Goal: Transaction & Acquisition: Purchase product/service

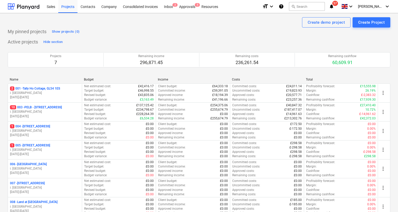
scroll to position [45, 0]
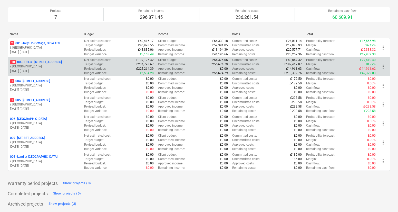
click at [54, 60] on p "10 003 - PELB - [GEOGRAPHIC_DATA], [GEOGRAPHIC_DATA], GL2 7NE" at bounding box center [36, 62] width 52 height 4
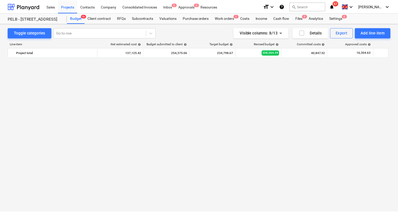
scroll to position [435, 0]
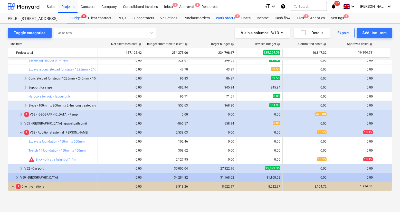
click at [218, 18] on div "Work orders 1" at bounding box center [225, 18] width 25 height 10
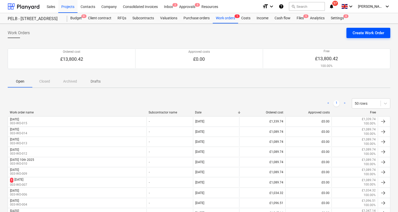
click at [366, 32] on div "Create Work Order" at bounding box center [369, 33] width 32 height 7
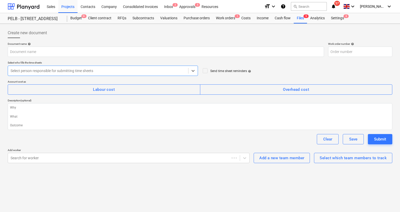
type textarea "x"
type input "003-WO-016"
click at [216, 16] on div "Work orders 1" at bounding box center [225, 18] width 25 height 10
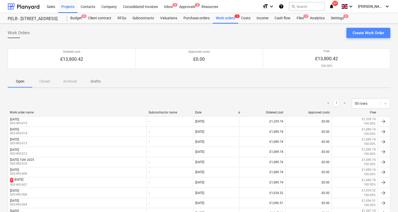
click at [375, 36] on button "Create Work Order" at bounding box center [369, 33] width 44 height 10
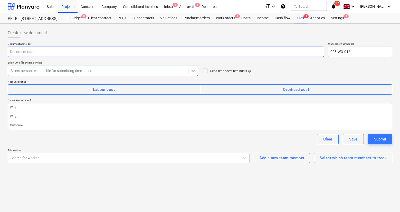
click at [38, 54] on input "text" at bounding box center [166, 51] width 316 height 10
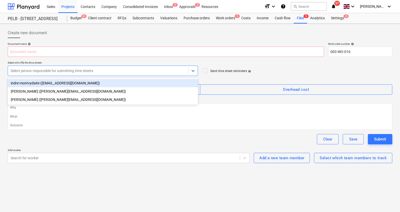
click at [60, 72] on div at bounding box center [98, 70] width 175 height 5
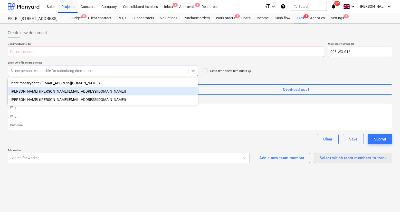
click at [346, 161] on button "Select which team members to track" at bounding box center [353, 158] width 78 height 10
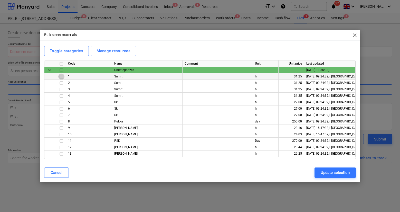
click at [63, 74] on input "checkbox" at bounding box center [61, 76] width 6 height 6
click at [62, 84] on input "checkbox" at bounding box center [61, 83] width 6 height 6
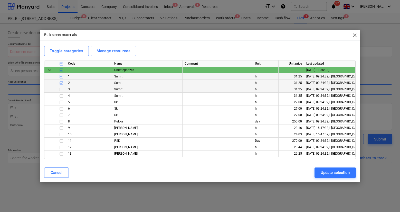
click at [59, 90] on input "checkbox" at bounding box center [61, 89] width 6 height 6
click at [62, 134] on input "checkbox" at bounding box center [61, 134] width 6 height 6
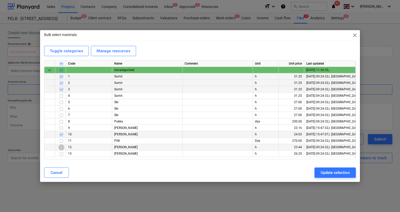
click at [62, 148] on input "checkbox" at bounding box center [61, 147] width 6 height 6
drag, startPoint x: 61, startPoint y: 153, endPoint x: 66, endPoint y: 154, distance: 4.8
click at [61, 153] on input "checkbox" at bounding box center [61, 153] width 6 height 6
click at [331, 171] on div "Update selection" at bounding box center [335, 172] width 29 height 7
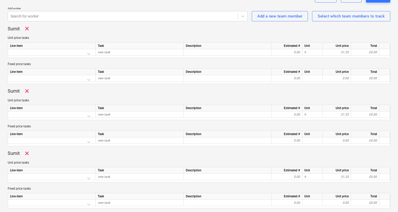
scroll to position [142, 0]
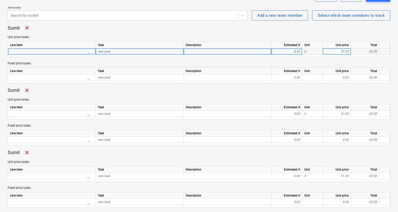
click at [39, 50] on div at bounding box center [51, 52] width 83 height 9
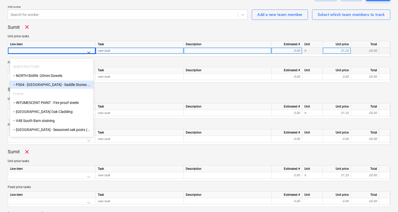
scroll to position [47, 0]
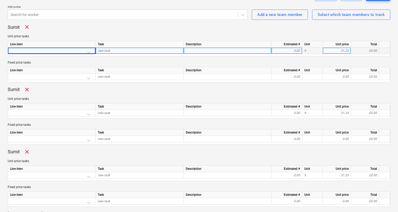
click at [111, 50] on div "new task" at bounding box center [140, 50] width 88 height 6
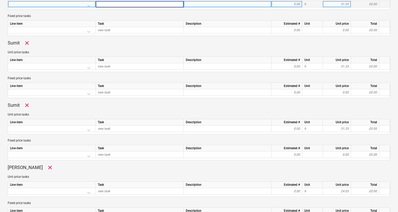
scroll to position [0, 0]
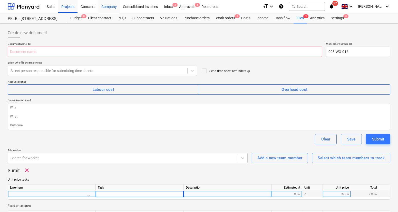
click at [113, 7] on div "Company" at bounding box center [109, 6] width 22 height 13
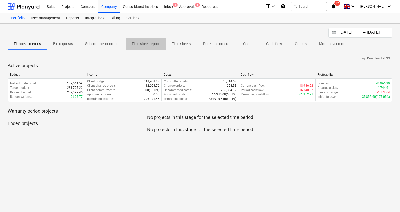
click at [152, 42] on p "Time sheet report" at bounding box center [146, 43] width 28 height 5
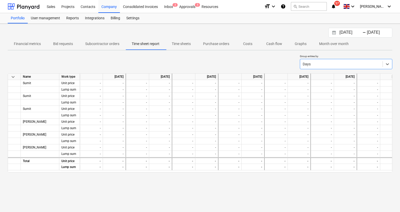
click at [184, 42] on p "Time sheets" at bounding box center [181, 43] width 19 height 5
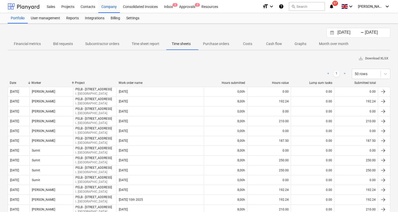
click at [32, 7] on div at bounding box center [24, 6] width 32 height 13
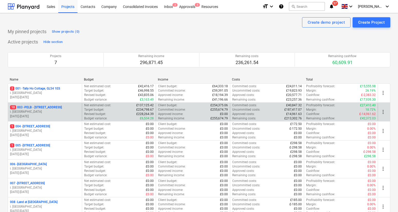
click at [52, 105] on p "10 003 - PELB - [GEOGRAPHIC_DATA], [GEOGRAPHIC_DATA], GL2 7NE" at bounding box center [36, 107] width 52 height 4
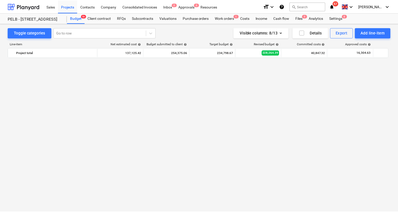
scroll to position [435, 0]
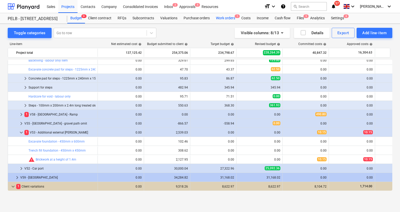
click at [223, 18] on div "Work orders 1" at bounding box center [225, 18] width 25 height 10
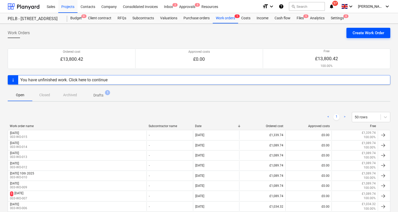
click at [384, 33] on button "Create Work Order" at bounding box center [369, 33] width 44 height 10
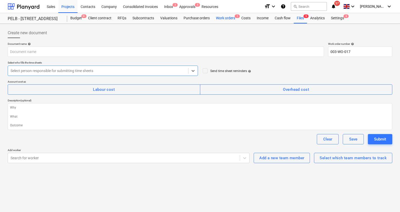
click at [222, 18] on div "Work orders 1" at bounding box center [225, 18] width 25 height 10
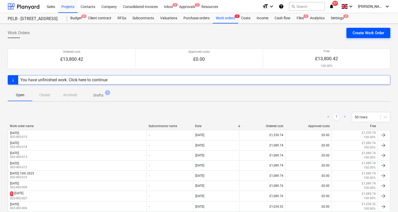
click at [380, 35] on div "Create Work Order" at bounding box center [369, 33] width 32 height 7
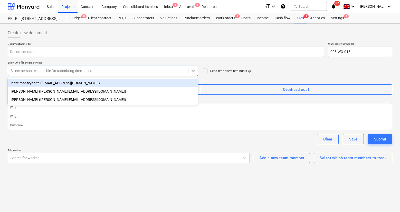
click at [157, 73] on div at bounding box center [98, 70] width 175 height 5
click at [99, 58] on div "Document name help Work order number help 003-WO-018 Select who fills the time …" at bounding box center [200, 102] width 385 height 121
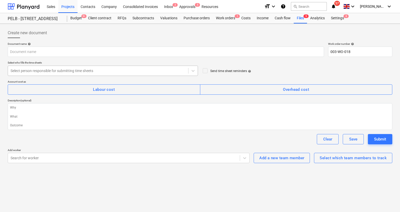
click at [74, 70] on div at bounding box center [98, 70] width 175 height 5
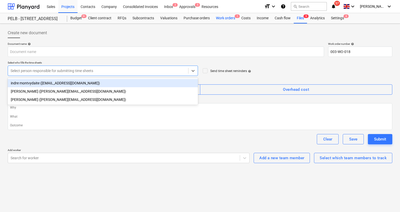
click at [221, 19] on div "Work orders 1" at bounding box center [225, 18] width 25 height 10
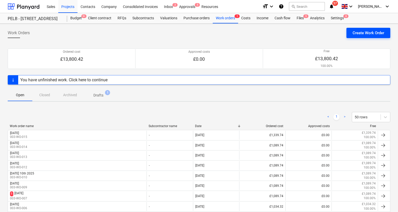
click at [364, 33] on div "Create Work Order" at bounding box center [369, 33] width 32 height 7
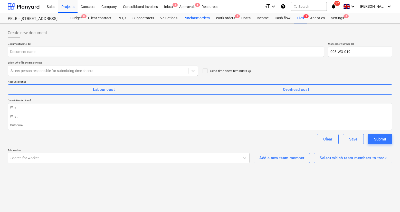
click at [181, 22] on div "Purchase orders" at bounding box center [196, 18] width 32 height 10
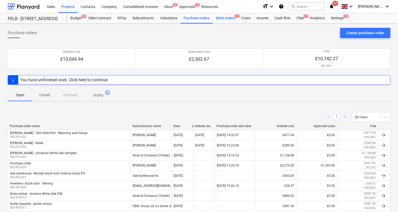
click at [226, 19] on div "Work orders 1" at bounding box center [225, 18] width 25 height 10
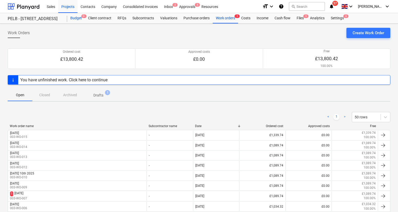
click at [76, 22] on div "Budget 9+" at bounding box center [76, 18] width 18 height 10
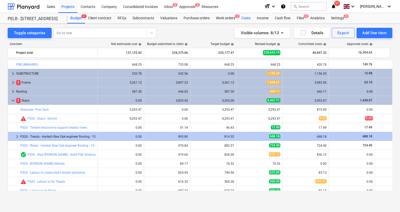
drag, startPoint x: 236, startPoint y: 18, endPoint x: 242, endPoint y: 19, distance: 6.0
click at [236, 18] on span "1" at bounding box center [237, 16] width 5 height 4
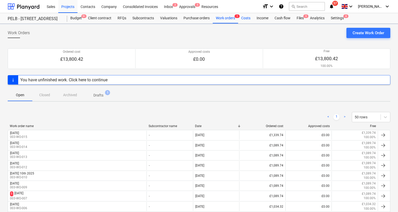
click at [243, 19] on div "Costs" at bounding box center [245, 18] width 15 height 10
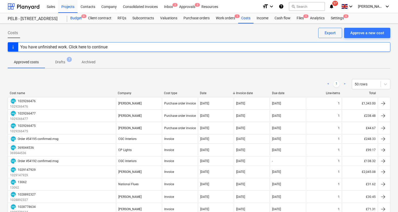
click at [73, 18] on div "Budget 9+" at bounding box center [76, 18] width 18 height 10
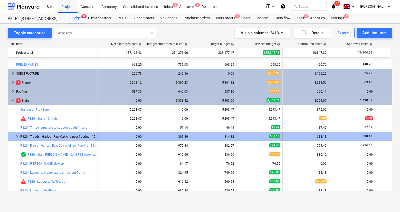
click at [316, 137] on div "688.18" at bounding box center [306, 137] width 42 height 4
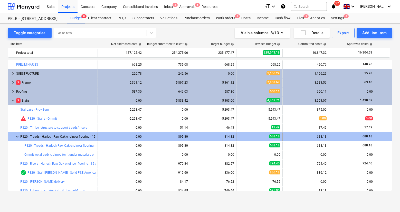
click at [321, 136] on div "688.18" at bounding box center [306, 137] width 42 height 4
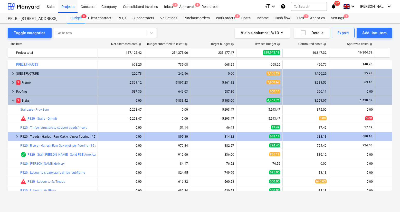
click at [321, 136] on div "688.18" at bounding box center [306, 137] width 42 height 4
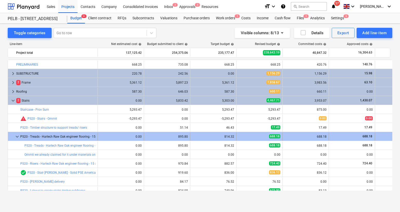
click at [58, 137] on div "PS20 - Treads - Harlech Raw Oak engineer flooring - 15 x 190 x 190mm" at bounding box center [57, 136] width 75 height 8
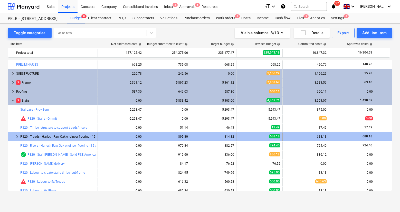
click at [58, 137] on div "PS20 - Treads - Harlech Raw Oak engineer flooring - 15 x 190 x 190mm" at bounding box center [57, 136] width 75 height 8
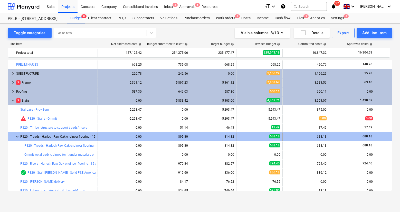
scroll to position [0, 90]
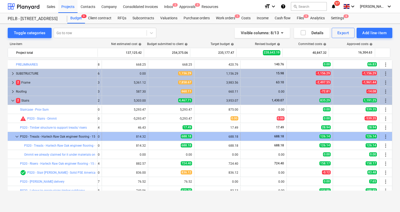
click at [385, 136] on span "more_vert" at bounding box center [386, 136] width 6 height 6
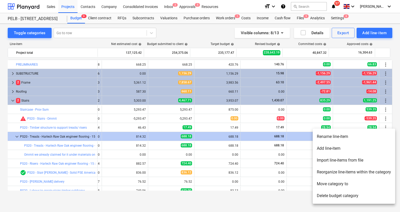
click at [213, 135] on div at bounding box center [200, 106] width 400 height 212
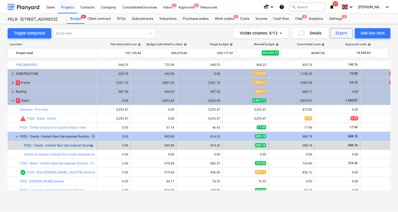
scroll to position [0, 9]
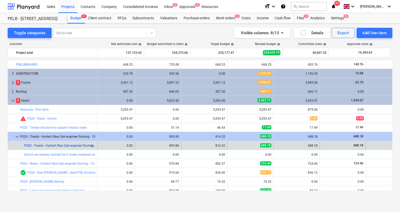
click at [69, 144] on link "PS20 - Treads - Harlech Raw Oak engineer flooring - 15 x 190 x 190mm" at bounding box center [73, 146] width 98 height 4
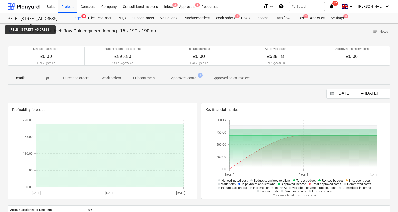
click at [44, 20] on div "PELB - [STREET_ADDRESS]" at bounding box center [34, 18] width 53 height 5
click at [48, 18] on div "PELB - [STREET_ADDRESS]" at bounding box center [34, 18] width 53 height 5
click at [77, 17] on div "Budget 9+" at bounding box center [76, 18] width 18 height 10
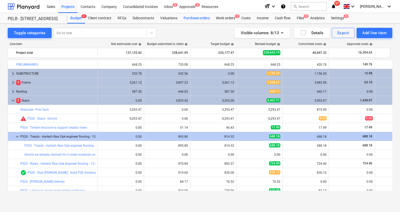
click at [207, 17] on div "Purchase orders" at bounding box center [196, 18] width 32 height 10
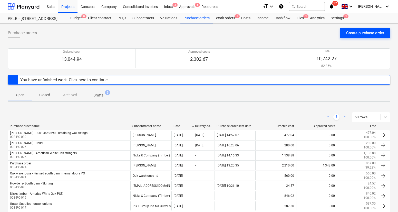
click at [368, 34] on div "Create purchase order" at bounding box center [365, 33] width 38 height 7
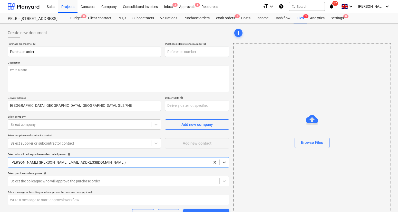
type textarea "x"
type input "003-PO-033"
type textarea "x"
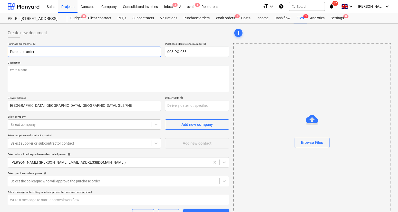
drag, startPoint x: 44, startPoint y: 52, endPoint x: -7, endPoint y: 50, distance: 50.9
click at [0, 50] on html "Sales Projects Contacts Company Consolidated Invoices Inbox 2 Approvals 5 Resou…" at bounding box center [199, 106] width 398 height 212
type input "T"
type textarea "x"
type input "Tr"
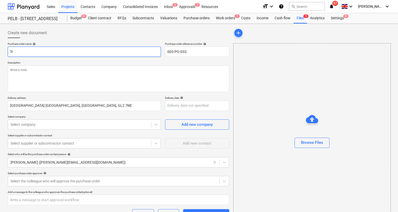
type textarea "x"
type input "Tra"
type textarea "x"
type input "Trav"
type textarea "x"
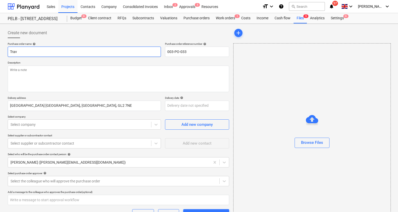
type input "Travi"
type textarea "x"
type input "[PERSON_NAME]"
type textarea "x"
type input "[PERSON_NAME]"
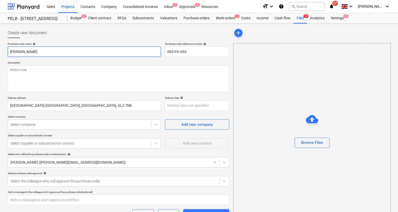
type textarea "x"
type input "Travis pe"
type textarea "x"
type input "Travis pew"
type textarea "x"
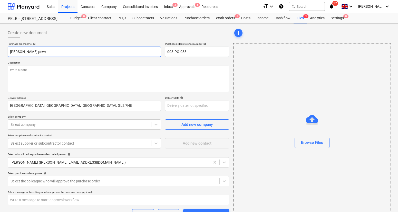
type input "Travis pewrk"
type textarea "x"
type input "Travis pewrki"
type textarea "x"
type input "Travis pewrkin"
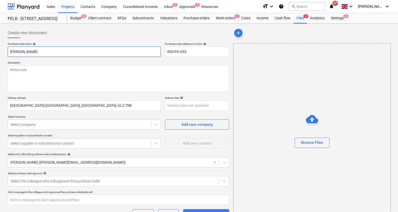
type textarea "x"
type input "Travis pewrkins"
type textarea "x"
type input "Travis pewrkin"
type textarea "x"
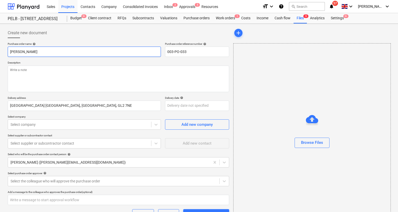
type input "Travis pewrki"
type textarea "x"
type input "Travis pewrk"
type textarea "x"
type input "Travis pew"
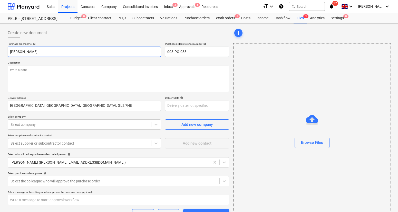
type textarea "x"
type input "Travis pe"
type textarea "x"
type input "Travis p"
type textarea "x"
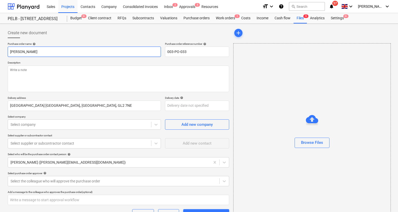
type input "[PERSON_NAME]"
type textarea "x"
type input "Travis P"
type textarea "x"
type input "Travis Pe"
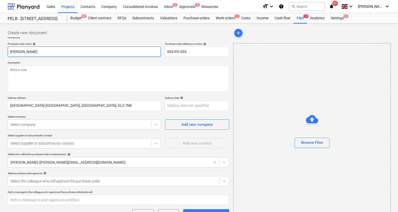
type textarea "x"
type input "Travis Per"
type textarea "x"
type input "Travis Perk"
type textarea "x"
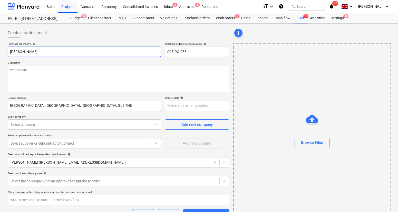
type input "Travis Perki"
type textarea "x"
type input "Travis Perkin"
type textarea "x"
type input "[PERSON_NAME]"
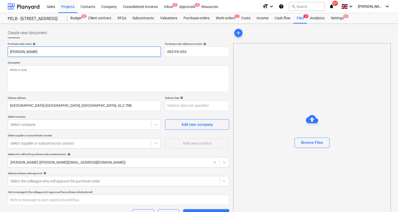
type textarea "x"
type input "Travis Perkins -"
type textarea "x"
type input "Travis Perkins -"
type textarea "x"
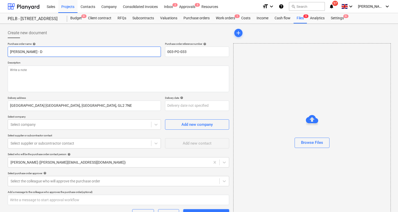
type input "Travis Perkins - Dr"
type textarea "x"
type input "Travis Perkins - Drai"
type textarea "x"
type input "Travis Perkins - Drain"
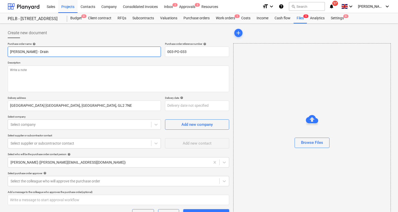
type textarea "x"
type input "Travis Perkins - Drain"
type textarea "x"
type input "Travis Perkins - Drain c"
type textarea "x"
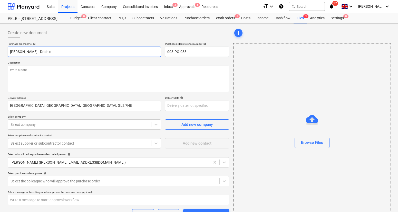
type input "Travis Perkins - Drain co"
type textarea "x"
type input "Travis Perkins - Drain cov"
type textarea "x"
type input "Travis Perkins - Drain cove"
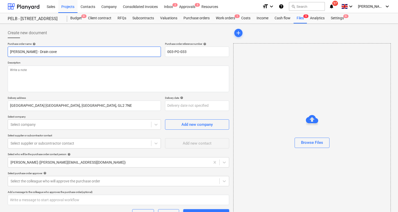
type textarea "x"
type input "Travis Perkins - Drain cover"
type textarea "x"
type input "Travis Perkins - Drain cover"
type textarea "x"
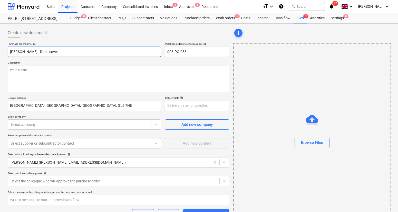
type input "Travis Perkins - Drain cover -"
type textarea "x"
type input "Travis Perkins - Drain cover -"
type textarea "x"
type input "Travis Perkins - Drain cover - H"
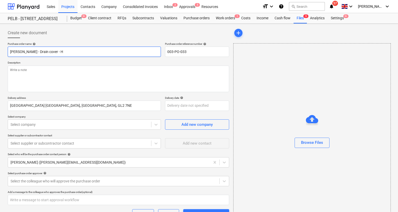
type textarea "x"
type input "Travis Perkins - Drain cover - Ha"
type textarea "x"
type input "Travis Perkins - Drain cover - Har"
type textarea "x"
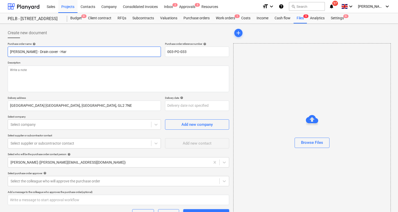
type input "Travis Perkins - Drain cover - Hard"
type textarea "x"
type input "Travis Perkins - Drain cover - Hard"
type textarea "x"
type input "Travis Perkins - Drain cover - Hard a"
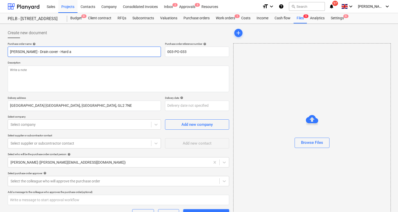
type textarea "x"
type input "Travis Perkins - Drain cover - Hard"
type textarea "x"
type input "Travis Perkins - Drain cover - Hard A"
type textarea "x"
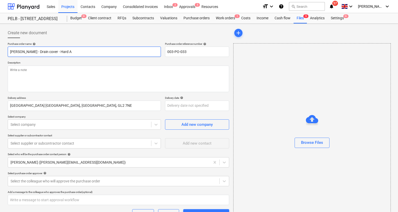
type input "Travis Perkins - Drain cover - Hard"
type textarea "x"
type input "Travis Perkins - Drain cover - Hard"
type textarea "x"
type input "Travis Perkins - Drain cover - HardL"
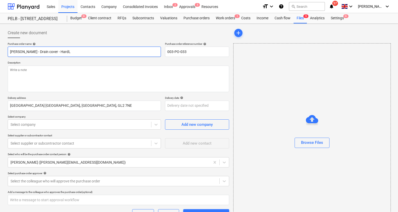
type textarea "x"
type input "Travis Perkins - Drain cover - HardLa"
type textarea "x"
type input "Travis Perkins - Drain cover - HardLan"
type textarea "x"
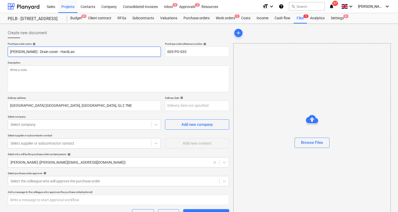
type input "Travis Perkins - Drain cover - HardLans"
type textarea "x"
type input "Travis Perkins - Drain cover - HardLansc"
type textarea "x"
type input "Travis Perkins - Drain cover - HardLansca"
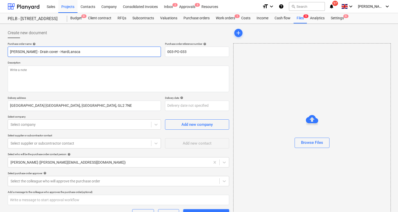
type textarea "x"
type input "Travis Perkins - Drain cover - HardLanscap"
type textarea "x"
type input "Travis Perkins - Drain cover - HardLanscapi"
type textarea "x"
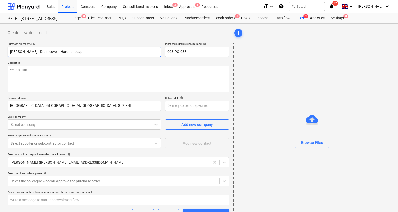
type input "Travis Perkins - Drain cover - HardLanscapin"
type textarea "x"
type input "Travis Perkins - Drain cover - HardLanscaping"
type textarea "x"
type input "Travis Perkins - Drain cover - HardLanscaping"
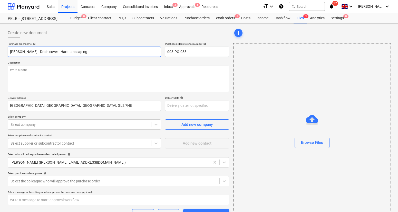
click at [65, 52] on input "Travis Perkins - Drain cover - HardLanscaping" at bounding box center [84, 51] width 153 height 10
click at [64, 51] on input "Travis Perkins - Drain cover - HardLanscaping" at bounding box center [84, 51] width 153 height 10
type textarea "x"
type input "Travis Perkins - Drain cover - Hard Lanscaping"
type textarea "x"
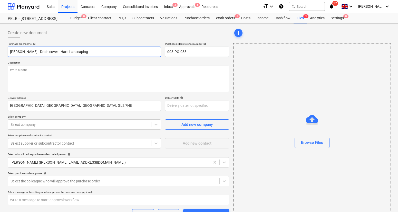
type input "Travis Perkins - Drain cover - Hard Landscaping"
click at [122, 51] on input "Travis Perkins - Drain cover - Hard Landscaping" at bounding box center [84, 51] width 153 height 10
type textarea "x"
type input "Travis Perkins - Drain cover - Hard Landscaping -"
type textarea "x"
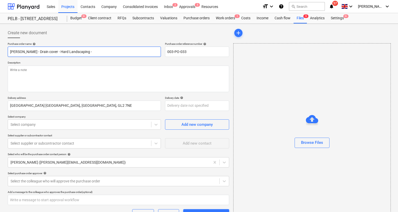
type input "Travis Perkins - Drain cover - Hard Landscaping -"
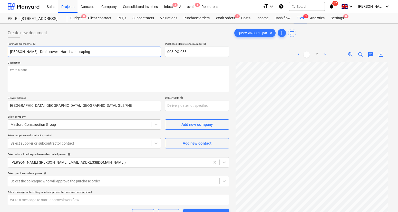
paste input "3001Q669880"
type textarea "x"
type input "[PERSON_NAME] - Drain cover - Hard Landscaping - 3001Q669880"
click at [43, 65] on p "Description" at bounding box center [119, 63] width 222 height 4
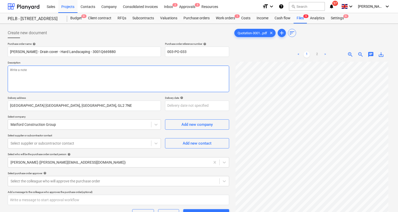
click at [32, 74] on textarea at bounding box center [119, 78] width 222 height 26
type textarea "x"
type textarea "H"
type textarea "x"
type textarea "Hi"
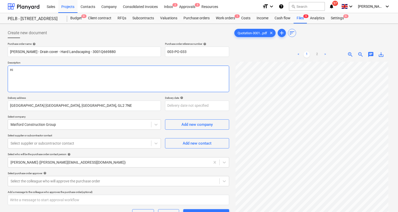
type textarea "x"
type textarea "Hi"
type textarea "x"
type textarea "Hi K"
type textarea "x"
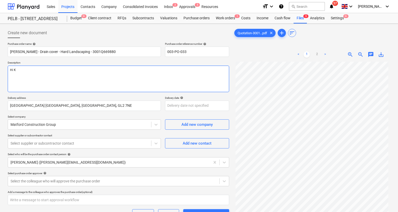
type textarea "Hi [PERSON_NAME]"
type textarea "x"
type textarea "Hi [PERSON_NAME]"
type textarea "x"
type textarea "Hi Kait"
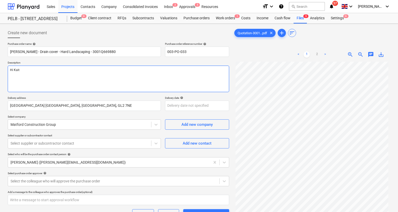
type textarea "x"
type textarea "Hi [PERSON_NAME]"
type textarea "x"
type textarea "Hi [PERSON_NAME]"
type textarea "x"
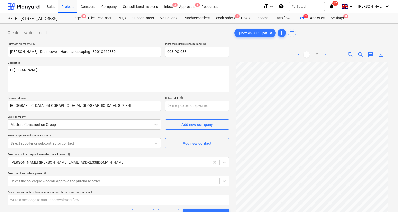
type textarea "Hi Kaitlye"
type textarea "x"
type textarea "Hi Kaitlyen"
type textarea "x"
type textarea "Hi Kaitlyenn"
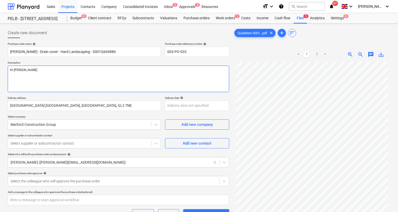
type textarea "x"
type textarea "Hi Kaitlyenn,"
type textarea "x"
type textarea "Hi Kaitlyenn,e"
type textarea "x"
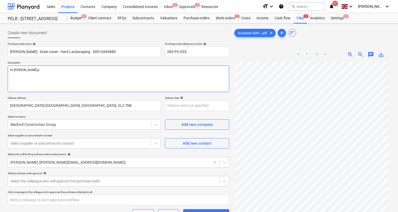
type textarea "Hi Kaitlyenn,"
type textarea "x"
type textarea "Hi Kaitlyenn"
type textarea "x"
type textarea "Hi Kaitlyen"
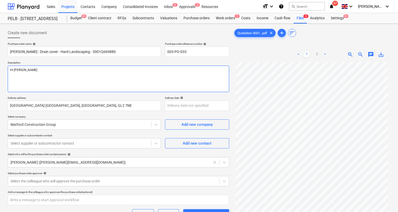
type textarea "x"
type textarea "Hi Kaitlye"
type textarea "x"
type textarea "Hi [PERSON_NAME]"
type textarea "x"
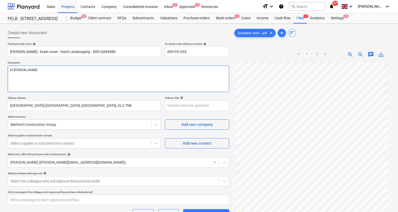
type textarea "Hi Kait"
type textarea "x"
type textarea "Hi [PERSON_NAME]"
type textarea "x"
type textarea "Hi [PERSON_NAME]"
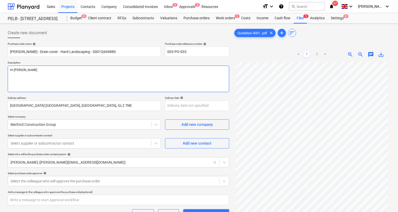
type textarea "x"
type textarea "Hi [PERSON_NAME]"
type textarea "x"
type textarea "Hi [PERSON_NAME]"
type textarea "x"
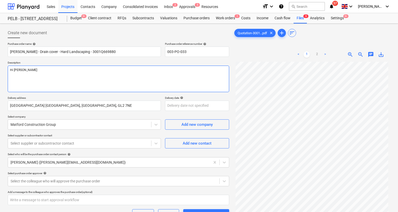
type textarea "Hi [PERSON_NAME]"
type textarea "x"
type textarea "Hi [PERSON_NAME],"
type textarea "x"
type textarea "Hi [PERSON_NAME],"
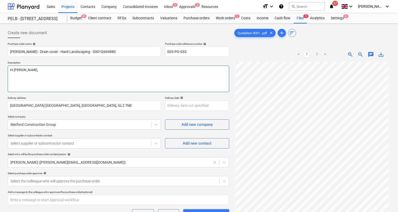
type textarea "x"
type textarea "Hi [PERSON_NAME],"
type textarea "x"
type textarea "Hi [PERSON_NAME],"
type textarea "x"
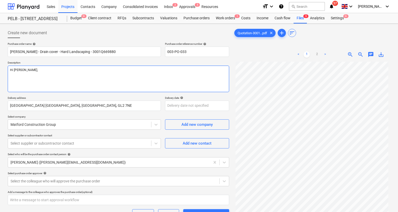
type textarea "Hi [PERSON_NAME], C"
type textarea "x"
type textarea "Hi [PERSON_NAME], Co"
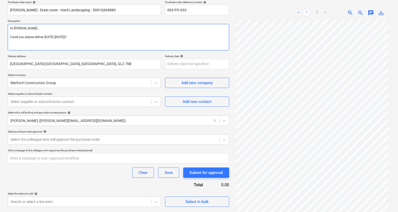
scroll to position [48, 0]
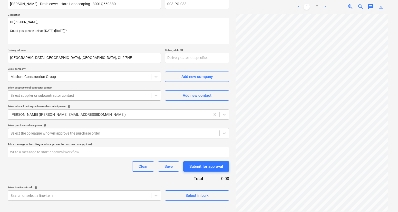
click at [66, 96] on div at bounding box center [80, 95] width 138 height 5
click at [155, 95] on icon at bounding box center [156, 96] width 3 height 2
click at [156, 95] on icon at bounding box center [156, 96] width 3 height 2
click at [157, 95] on icon at bounding box center [156, 96] width 3 height 2
click at [157, 95] on icon at bounding box center [156, 95] width 5 height 5
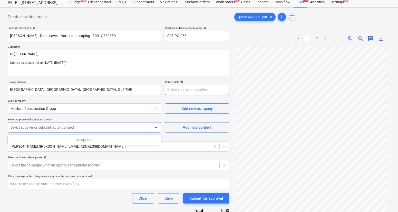
scroll to position [20, 0]
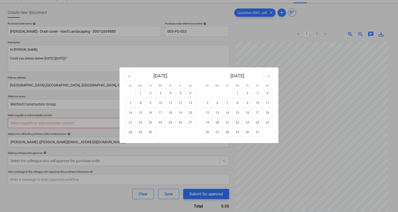
click at [181, 87] on body "Sales Projects Contacts Company Consolidated Invoices Inbox 2 Approvals 5 Resou…" at bounding box center [199, 86] width 398 height 212
click at [152, 114] on td "16" at bounding box center [151, 113] width 10 height 10
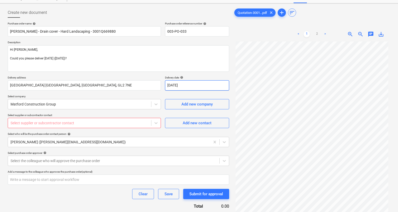
click at [186, 84] on body "Sales Projects Contacts Company Consolidated Invoices Inbox 2 Approvals 5 Resou…" at bounding box center [199, 86] width 398 height 212
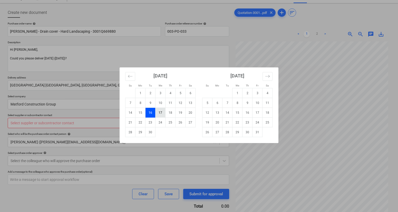
click at [161, 111] on td "17" at bounding box center [161, 113] width 10 height 10
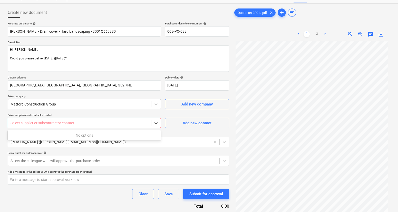
click at [156, 123] on icon at bounding box center [156, 122] width 5 height 5
click at [159, 122] on div at bounding box center [155, 122] width 9 height 9
click at [133, 123] on div at bounding box center [80, 122] width 138 height 5
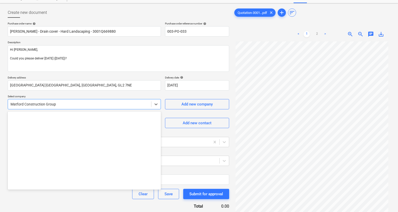
click at [109, 107] on div "Matford Construction Group" at bounding box center [79, 103] width 143 height 7
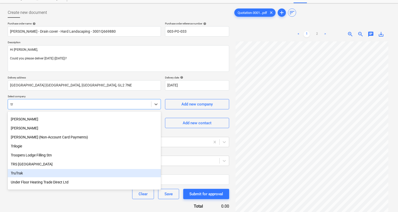
scroll to position [568, 0]
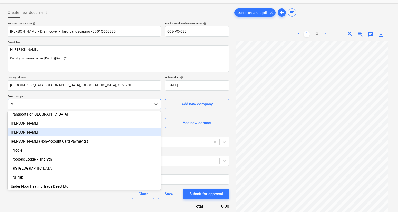
click at [45, 133] on div "[PERSON_NAME]" at bounding box center [84, 132] width 153 height 8
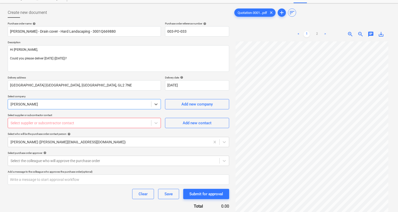
click at [66, 123] on div at bounding box center [80, 122] width 138 height 5
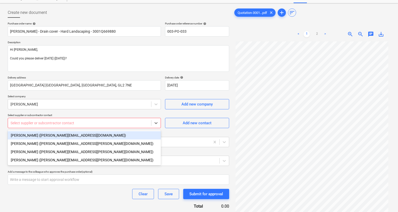
click at [56, 136] on div "[PERSON_NAME] ([PERSON_NAME][EMAIL_ADDRESS][DOMAIN_NAME])" at bounding box center [84, 135] width 153 height 8
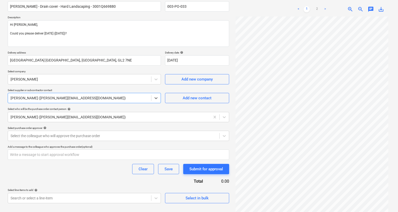
scroll to position [51, 0]
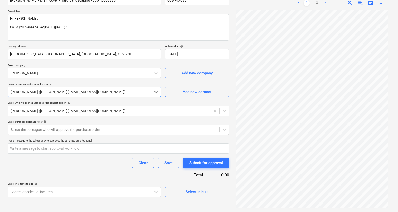
click at [65, 129] on div at bounding box center [114, 129] width 206 height 5
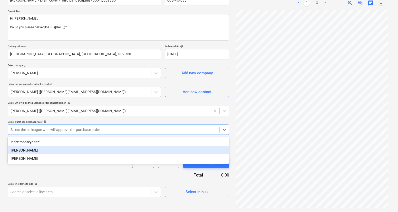
click at [45, 148] on div "[PERSON_NAME]" at bounding box center [119, 150] width 222 height 8
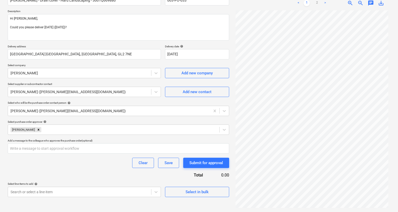
click at [33, 172] on div "Purchase order name help Travis Perkins - Drain cover - Hard Landscaping - 3001…" at bounding box center [119, 94] width 222 height 206
click at [154, 160] on body "Sales Projects Contacts Company Consolidated Invoices Inbox 2 Approvals 5 Resou…" at bounding box center [199, 55] width 398 height 212
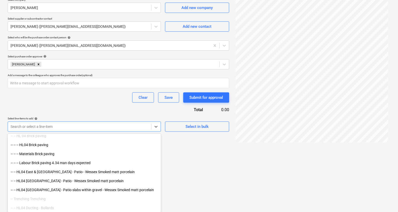
scroll to position [2177, 0]
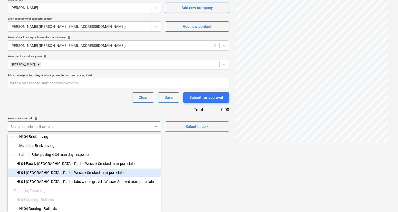
click at [83, 172] on div "-- -- HL04 North Barn - Patio - Wessex Smoked matt porcelain" at bounding box center [84, 172] width 153 height 8
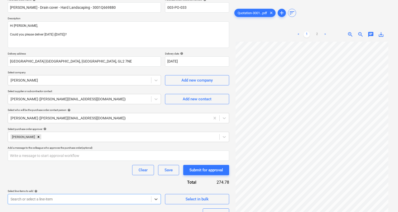
scroll to position [36, 0]
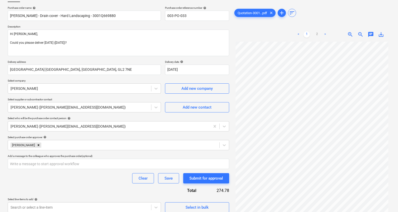
click at [324, 33] on link ">" at bounding box center [325, 34] width 6 height 6
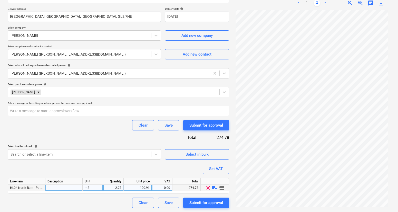
click at [63, 188] on div at bounding box center [63, 187] width 37 height 6
click at [101, 189] on div "m2" at bounding box center [93, 187] width 21 height 6
click at [120, 187] on div "2.27" at bounding box center [113, 187] width 16 height 6
click at [97, 187] on div "1" at bounding box center [93, 187] width 21 height 6
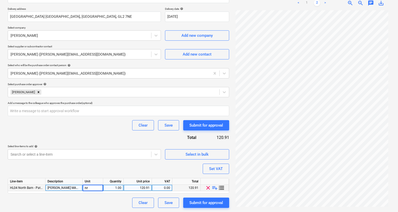
click at [144, 187] on div "120.91" at bounding box center [138, 187] width 24 height 6
click at [124, 195] on div "Purchase order name help Travis Perkins - Drain cover - Hard Landscaping - 3001…" at bounding box center [119, 80] width 222 height 254
click at [219, 169] on div "Set VAT" at bounding box center [216, 168] width 14 height 7
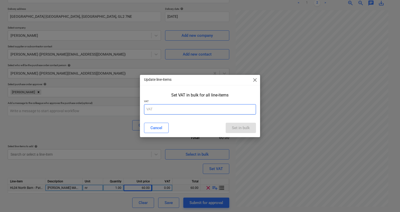
click at [176, 111] on input "text" at bounding box center [200, 109] width 112 height 10
click at [247, 126] on div "Set in bulk" at bounding box center [241, 127] width 18 height 7
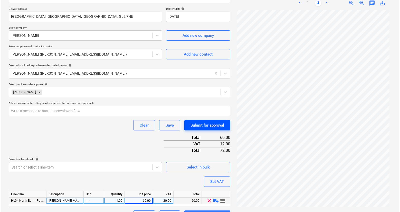
scroll to position [102, 0]
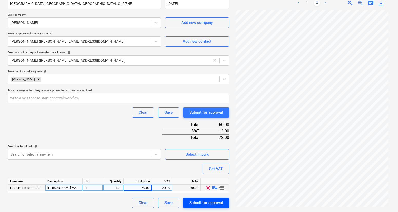
click at [195, 200] on div "Submit for approval" at bounding box center [206, 202] width 34 height 7
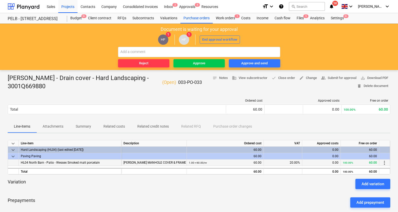
click at [257, 163] on div "1.00 × 60.00 / nr 60.00" at bounding box center [225, 162] width 73 height 6
click at [279, 161] on div "20.00%" at bounding box center [283, 162] width 39 height 6
click at [338, 163] on div "0.00" at bounding box center [322, 162] width 34 height 6
click at [250, 63] on div "Approve and send" at bounding box center [254, 63] width 26 height 6
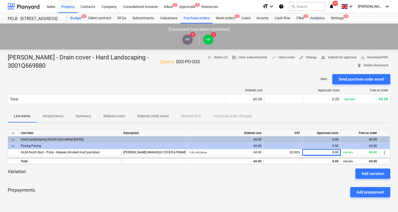
click at [77, 20] on div "Budget 9+" at bounding box center [76, 18] width 18 height 10
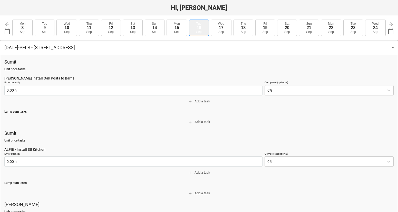
click at [200, 29] on div "16" at bounding box center [199, 27] width 5 height 5
type textarea "x"
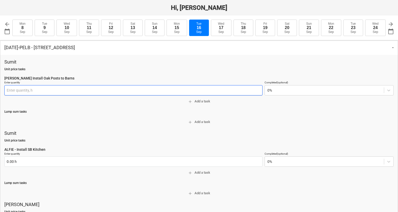
click at [44, 90] on input "text" at bounding box center [133, 90] width 258 height 10
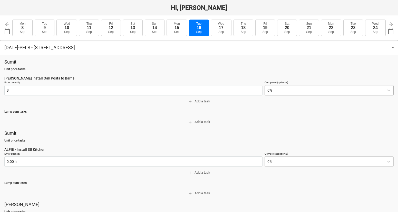
type input "8.00 h"
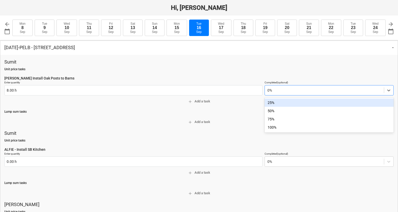
click at [280, 90] on div at bounding box center [325, 90] width 114 height 5
type textarea "x"
type input "75"
click at [278, 102] on div "75%" at bounding box center [329, 102] width 129 height 8
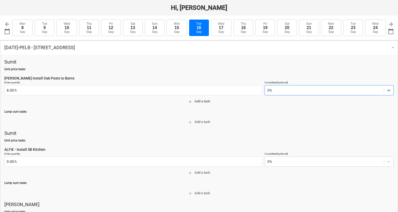
type textarea "x"
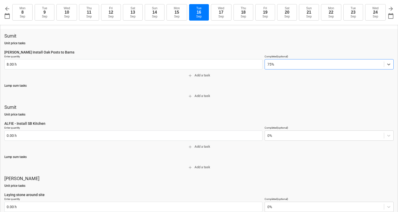
scroll to position [34, 0]
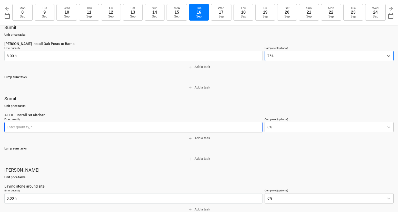
click at [52, 127] on input "text" at bounding box center [133, 127] width 258 height 10
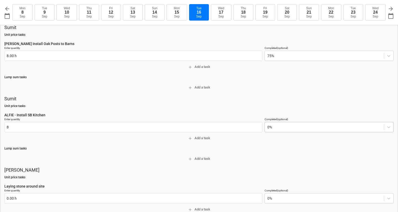
type input "8.00 h"
click at [277, 129] on div at bounding box center [325, 126] width 114 height 5
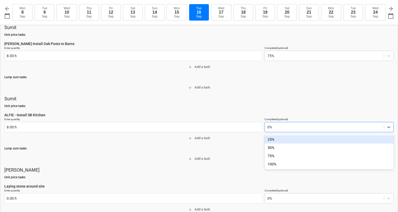
click at [279, 140] on div "25%" at bounding box center [329, 139] width 129 height 8
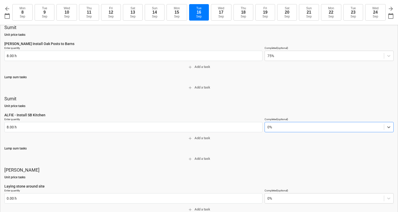
type textarea "x"
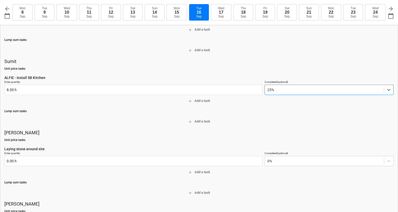
scroll to position [80, 0]
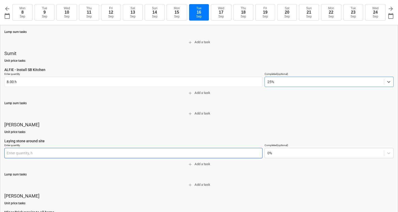
click at [62, 154] on input "text" at bounding box center [133, 153] width 258 height 10
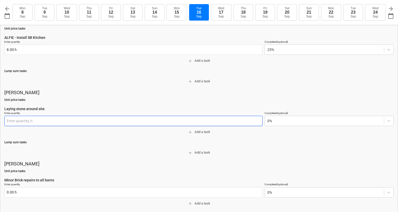
scroll to position [111, 0]
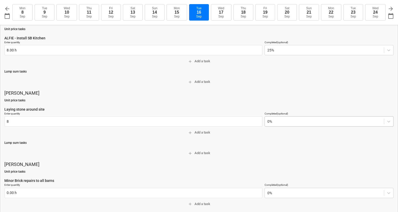
type input "8.00 h"
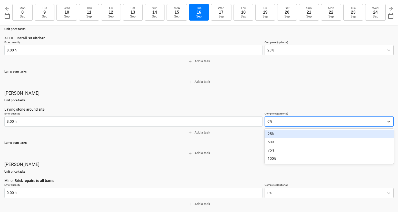
click at [299, 122] on div at bounding box center [325, 121] width 114 height 5
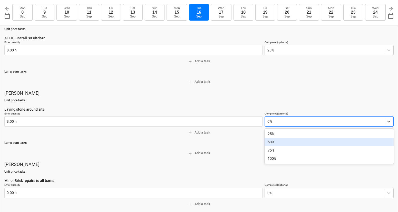
click at [289, 140] on div "50%" at bounding box center [329, 142] width 129 height 8
type textarea "x"
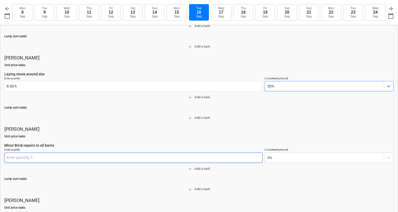
click at [76, 157] on input "text" at bounding box center [133, 157] width 258 height 10
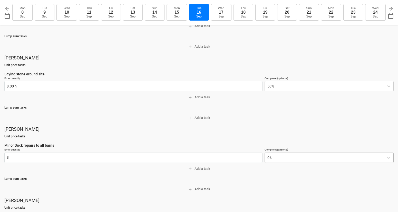
type input "8.00 h"
click at [275, 158] on div at bounding box center [325, 157] width 114 height 5
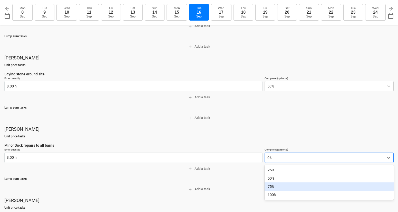
click at [274, 184] on div "75%" at bounding box center [329, 186] width 129 height 8
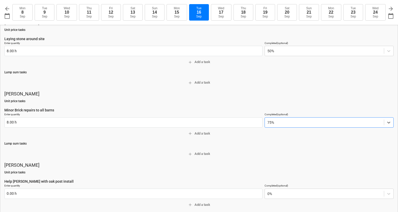
scroll to position [190, 0]
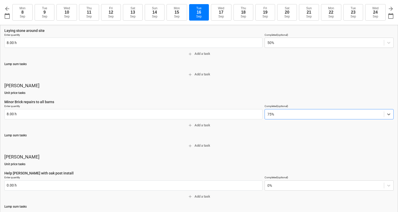
click at [272, 119] on div "75%" at bounding box center [329, 114] width 129 height 10
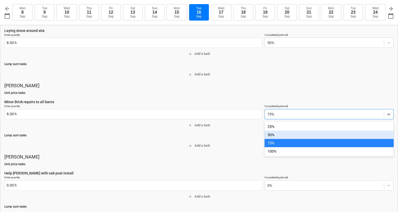
click at [278, 134] on div "50%" at bounding box center [329, 134] width 129 height 8
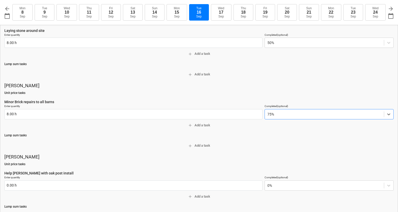
type textarea "x"
click at [273, 116] on div at bounding box center [325, 113] width 114 height 5
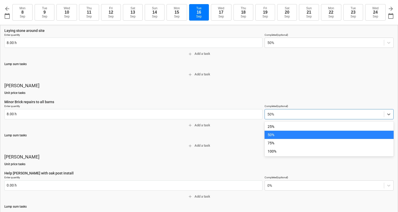
drag, startPoint x: 270, startPoint y: 136, endPoint x: 224, endPoint y: 137, distance: 46.0
click at [270, 136] on div "50%" at bounding box center [329, 134] width 129 height 8
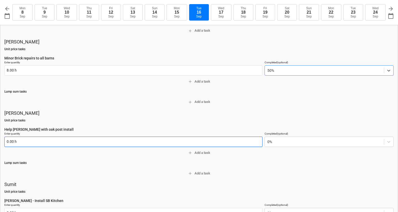
scroll to position [234, 0]
click at [54, 144] on input "text" at bounding box center [133, 141] width 258 height 10
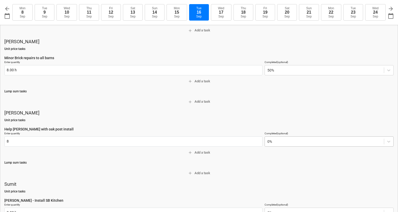
type input "8.00 h"
click at [280, 141] on div at bounding box center [325, 141] width 114 height 5
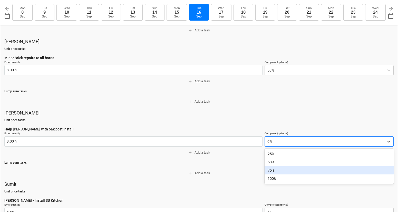
click at [275, 170] on div "75%" at bounding box center [329, 170] width 129 height 8
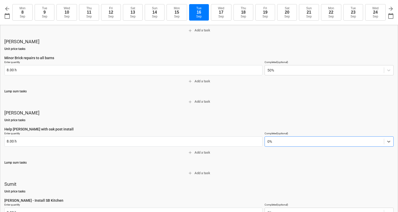
type textarea "x"
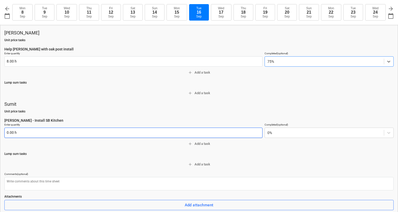
scroll to position [314, 0]
click at [33, 133] on input "text" at bounding box center [133, 132] width 258 height 10
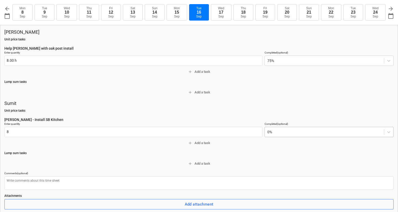
type input "8.00 h"
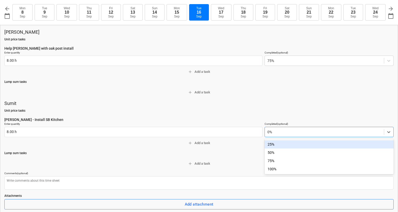
click at [281, 131] on div at bounding box center [325, 131] width 114 height 5
click at [277, 145] on div "25%" at bounding box center [329, 144] width 129 height 8
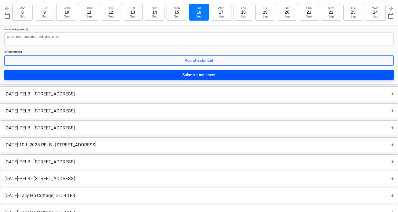
click at [204, 75] on div "Submit time sheet" at bounding box center [199, 74] width 33 height 7
type textarea "x"
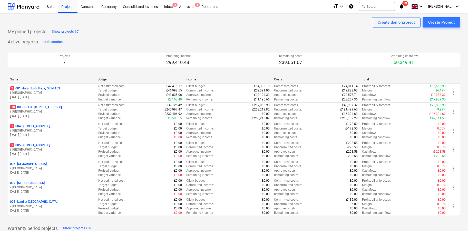
click at [59, 107] on p "10 003 - PELB - [GEOGRAPHIC_DATA], [GEOGRAPHIC_DATA], GL2 7NE" at bounding box center [36, 107] width 52 height 4
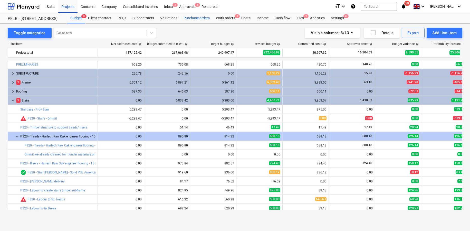
click at [190, 19] on div "Purchase orders" at bounding box center [196, 18] width 32 height 10
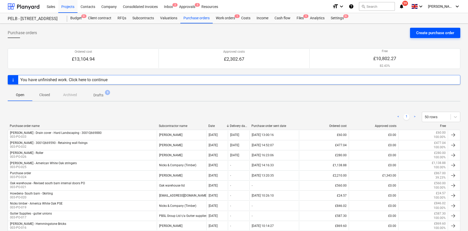
click at [435, 32] on div "Create purchase order" at bounding box center [435, 33] width 38 height 7
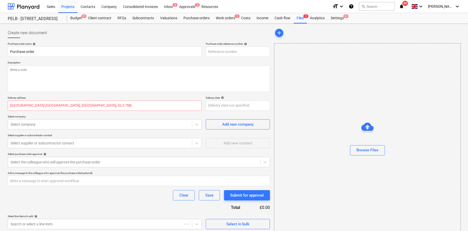
type textarea "x"
type input "003-PO-034"
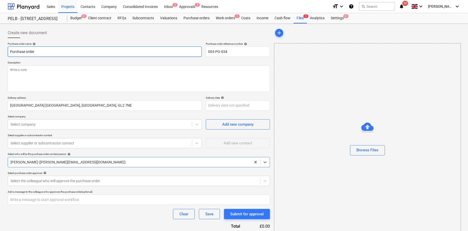
click at [43, 52] on input "Purchase order" at bounding box center [105, 51] width 194 height 10
type textarea "x"
type input "Purchase orde"
type textarea "x"
type input "Purchase ord"
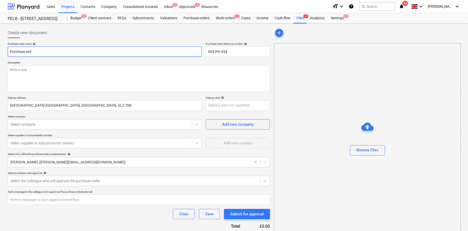
type textarea "x"
type input "Purchase o"
type textarea "x"
type input "Purchase"
type textarea "x"
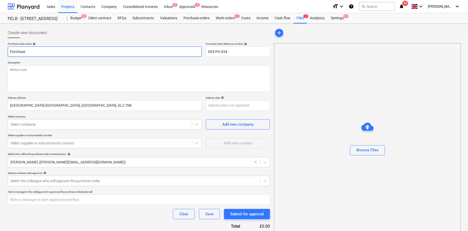
type input "Purchase"
type textarea "x"
type input "Purchas"
type textarea "x"
type input "Purcha"
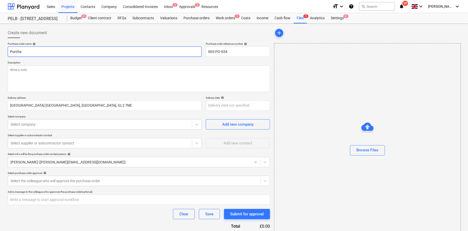
type textarea "x"
type input "Purch"
type textarea "x"
type input "Purc"
type textarea "x"
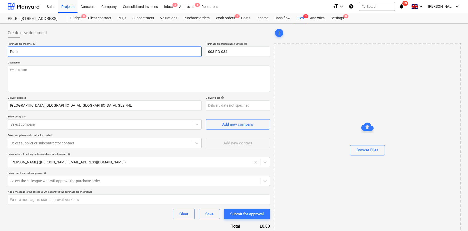
type input "Pur"
type textarea "x"
type input "Pu"
type textarea "x"
type input "P"
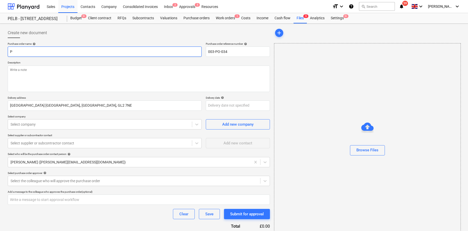
type textarea "x"
type input "T"
type textarea "x"
type input "Tr"
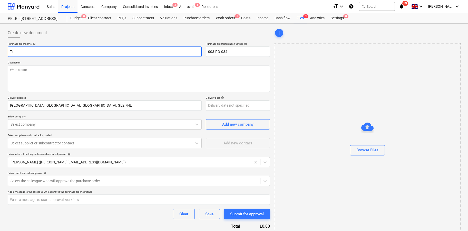
type textarea "x"
type input "Tra"
type textarea "x"
type input "Trav"
type textarea "x"
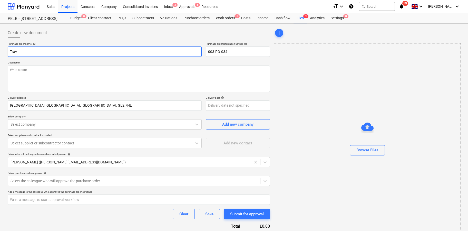
type input "Travi"
type textarea "x"
type input "[PERSON_NAME]"
type textarea "x"
type input "[PERSON_NAME]"
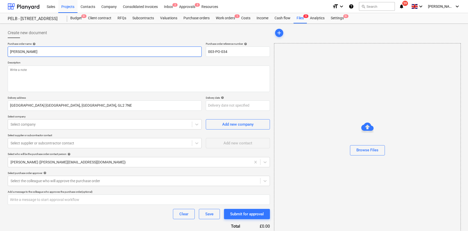
type textarea "x"
type input "[PERSON_NAME] -"
type textarea "x"
type input "[PERSON_NAME] -"
type textarea "x"
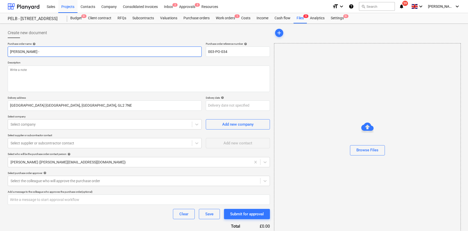
type input "[PERSON_NAME] - N"
type textarea "x"
type input "[PERSON_NAME] - No"
type textarea "x"
type input "[PERSON_NAME] - Non"
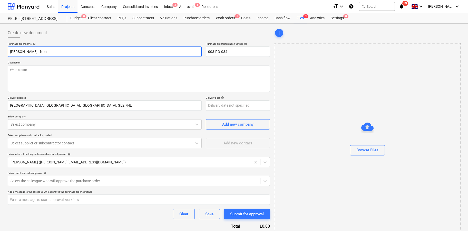
type textarea "x"
type input "[PERSON_NAME] - Non"
type textarea "x"
type input "[PERSON_NAME] - Non S"
type textarea "x"
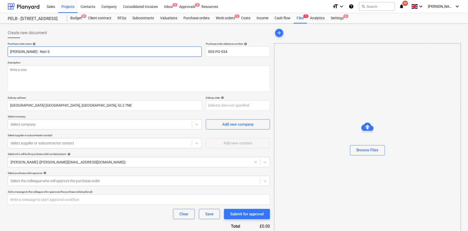
type input "[PERSON_NAME] - Non Sh"
type textarea "x"
type input "[PERSON_NAME] - Non Shr"
type textarea "x"
type input "[PERSON_NAME] - Non Shri"
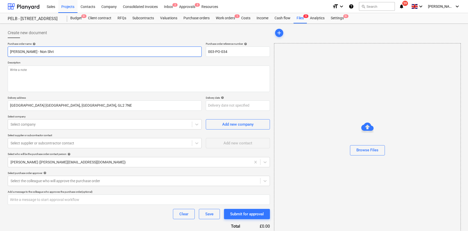
type textarea "x"
type input "[PERSON_NAME] - Non Shrin"
type textarea "x"
type input "[PERSON_NAME] - Non Shrink"
type textarea "x"
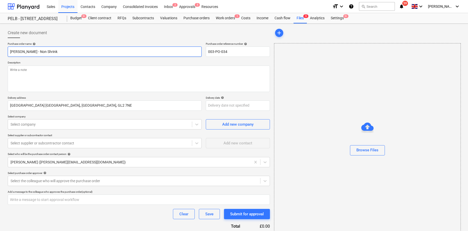
type input "[PERSON_NAME] - Non Shrink"
type textarea "x"
type input "[PERSON_NAME] - Non Shrink G"
type textarea "x"
type input "[PERSON_NAME] - Non Shrink Gr"
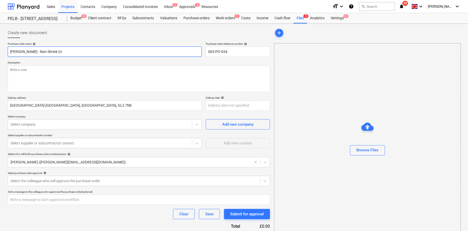
type textarea "x"
type input "[PERSON_NAME] - Non Shrink Gro"
type textarea "x"
type input "[PERSON_NAME] - Non Shrink Grou"
type textarea "x"
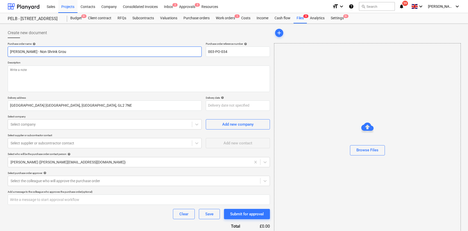
type input "[PERSON_NAME] - Non Shrink Grout"
type textarea "x"
type input "[PERSON_NAME] - Non Shrink Grout"
type textarea "x"
type input "[PERSON_NAME] - Non Shrink Grout 0"
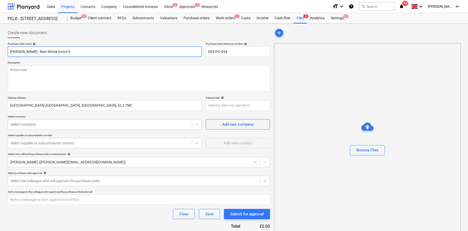
type textarea "x"
type input "[PERSON_NAME] - Non Shrink Grout"
type textarea "x"
type input "[PERSON_NAME] - Non Shrink Grout -"
type textarea "x"
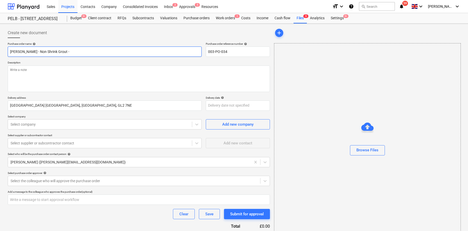
type input "[PERSON_NAME] - Non Shrink Grout -"
type textarea "x"
type input "[PERSON_NAME] - Non Shrink Grout - O"
type textarea "x"
type input "[PERSON_NAME] - Non Shrink Grout - Oa"
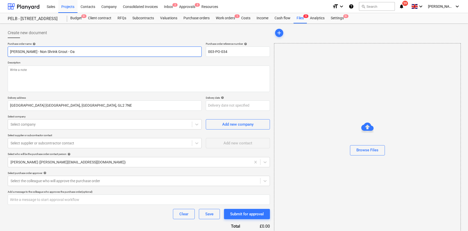
type textarea "x"
type input "[PERSON_NAME] - Non Shrink Grout - Oak"
type textarea "x"
type input "[PERSON_NAME] - Non Shrink Grout - Oak"
type textarea "x"
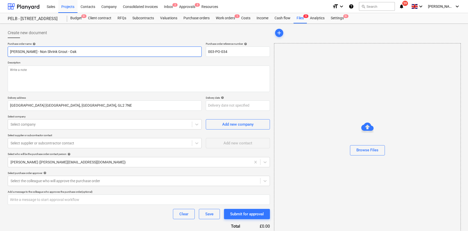
type input "[PERSON_NAME] - Non Shrink Grout - Oak P"
type textarea "x"
type input "[PERSON_NAME] - Non Shrink Grout - Oak Pso"
type textarea "x"
type input "[PERSON_NAME] - Non Shrink Grout - Oak Psot"
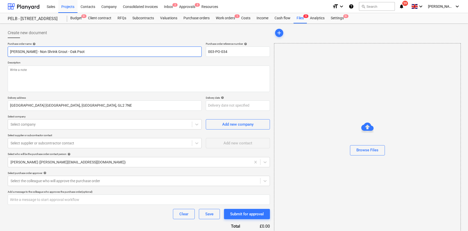
type textarea "x"
type input "[PERSON_NAME] - Non Shrink Grout - Oak Psot"
type textarea "x"
type input "[PERSON_NAME] - Non Shrink Grout - Oak Psot"
type textarea "x"
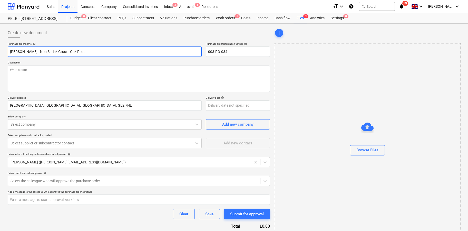
type input "[PERSON_NAME] - Non Shrink Grout - Oak Pso"
type textarea "x"
type input "[PERSON_NAME] - Non Shrink Grout - Oak Ps"
type textarea "x"
type input "[PERSON_NAME] - Non Shrink Grout - Oak P"
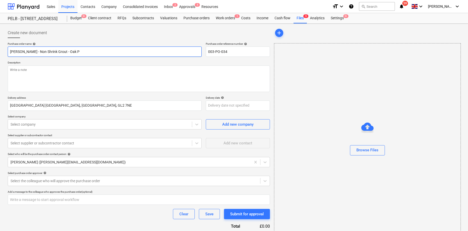
type textarea "x"
type input "[PERSON_NAME] - Non Shrink Grout - Oak Po"
type textarea "x"
type input "[PERSON_NAME] - Non Shrink Grout - Oak Pos"
type textarea "x"
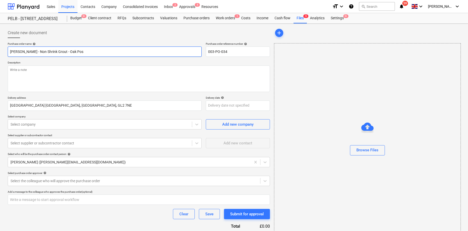
type input "[PERSON_NAME] - Non Shrink Grout - Oak Post"
type textarea "x"
type input "[PERSON_NAME] - Non Shrink Grout - Oak Post"
type textarea "x"
type input "[PERSON_NAME] - Non Shrink Grout - Oak Post -"
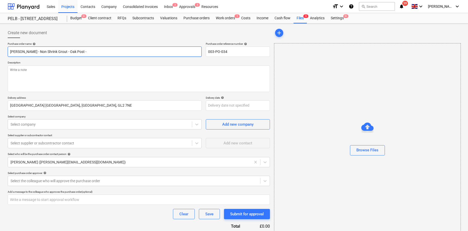
type textarea "x"
type input "[PERSON_NAME] - Non Shrink Grout - Oak Post -"
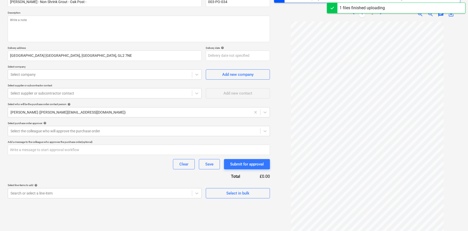
scroll to position [61, 0]
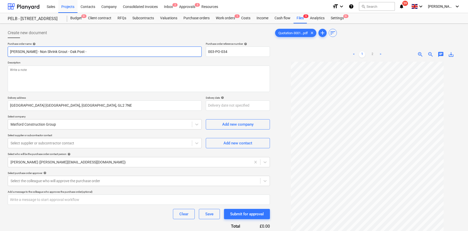
type textarea "x"
paste input "3001Q669980"
type input "[PERSON_NAME] - Non Shrink Grout - Oak Post - 3001Q669980"
type textarea "x"
type input "[PERSON_NAME] - Non Shrink Grout - Oak Post - 3001Q669980"
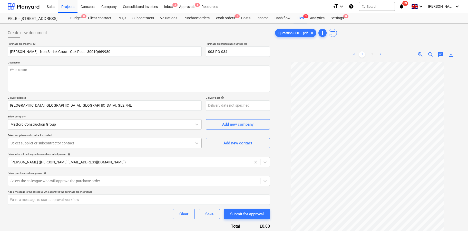
click at [53, 141] on div at bounding box center [100, 142] width 179 height 5
type textarea "x"
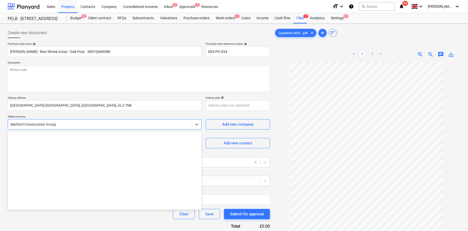
click at [70, 126] on div at bounding box center [100, 124] width 179 height 5
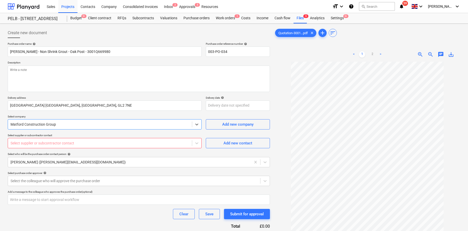
drag, startPoint x: -11, startPoint y: 120, endPoint x: -21, endPoint y: 120, distance: 9.3
click at [0, 120] on html "Sales Projects Contacts Company Consolidated Invoices Inbox 2 Approvals 5 Resou…" at bounding box center [234, 115] width 468 height 231
click at [74, 126] on div at bounding box center [100, 124] width 179 height 5
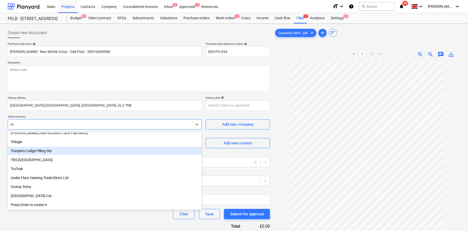
scroll to position [220, 0]
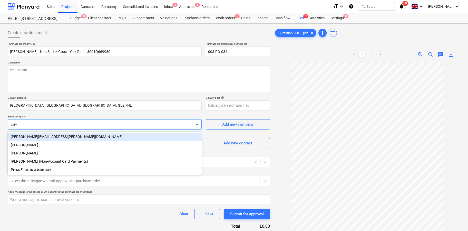
type input "travi"
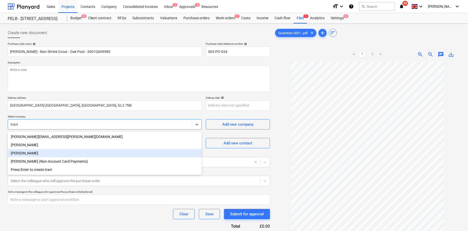
click at [36, 150] on div "[PERSON_NAME]" at bounding box center [105, 153] width 194 height 8
type textarea "x"
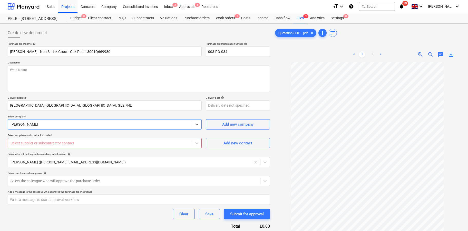
click at [80, 139] on div "Select supplier or subcontractor contact" at bounding box center [105, 143] width 194 height 10
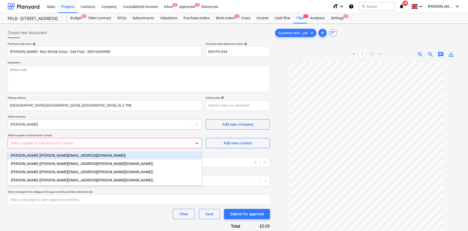
click at [64, 155] on div "[PERSON_NAME] ([PERSON_NAME][EMAIL_ADDRESS][DOMAIN_NAME])" at bounding box center [105, 155] width 194 height 8
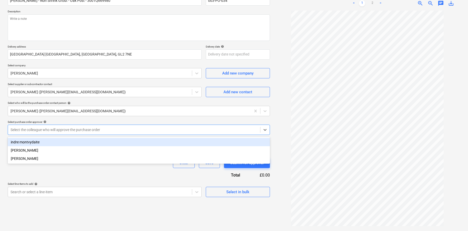
scroll to position [51, 0]
drag, startPoint x: 36, startPoint y: 128, endPoint x: 40, endPoint y: 128, distance: 3.1
click at [36, 128] on div at bounding box center [134, 129] width 247 height 5
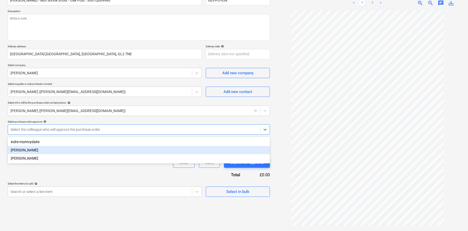
click at [25, 148] on div "[PERSON_NAME]" at bounding box center [139, 150] width 262 height 8
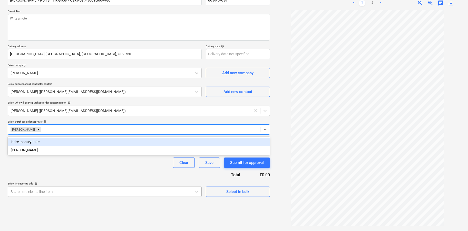
click at [121, 179] on body "Sales Projects Contacts Company Consolidated Invoices Inbox 2 Approvals 5 Resou…" at bounding box center [234, 64] width 468 height 231
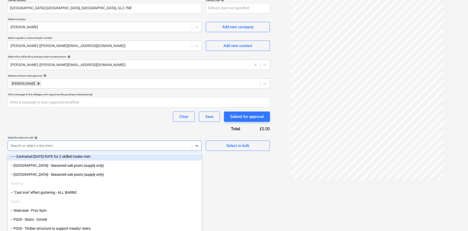
scroll to position [140, 0]
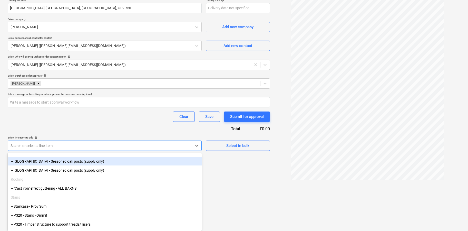
click at [35, 162] on div "-- [GEOGRAPHIC_DATA] - Seasoned oak posts (supply only)" at bounding box center [105, 161] width 194 height 8
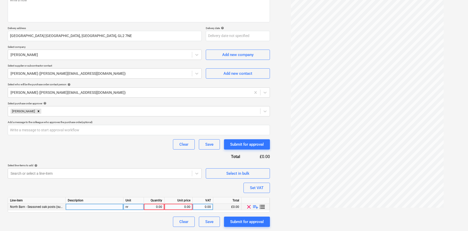
click at [256, 206] on span "playlist_add" at bounding box center [256, 207] width 6 height 6
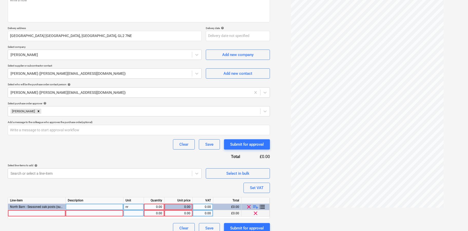
click at [47, 213] on div at bounding box center [37, 213] width 58 height 6
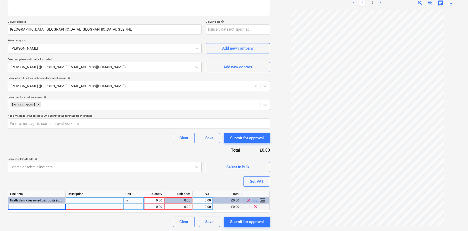
click at [29, 208] on div at bounding box center [37, 207] width 58 height 6
type textarea "x"
type input "WEBERCEM ADVANCD PRECISION GROUT 25KG"
type textarea "x"
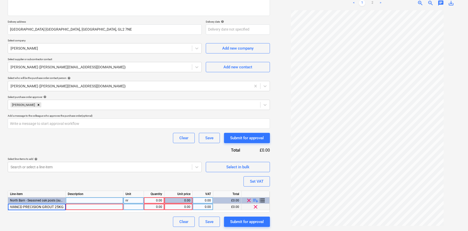
click at [96, 206] on div at bounding box center [95, 207] width 58 height 6
type input "WEBERCEM ADVANCD PRECISION GROUT 25KG"
type textarea "x"
click at [156, 207] on div "1.00" at bounding box center [154, 207] width 16 height 6
type input "7"
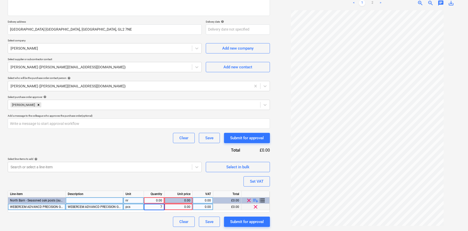
type textarea "x"
click at [189, 208] on div "0.00" at bounding box center [179, 207] width 24 height 6
type input "25"
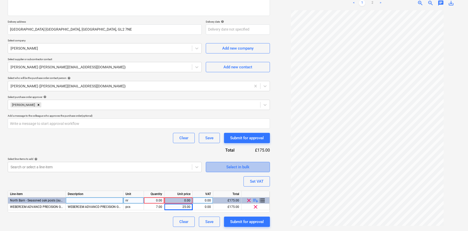
click at [244, 167] on div "Select in bulk" at bounding box center [237, 167] width 23 height 7
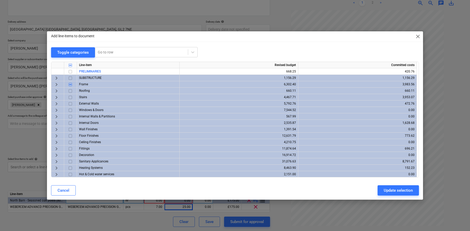
click at [61, 191] on div "Cancel" at bounding box center [64, 190] width 12 height 7
type textarea "x"
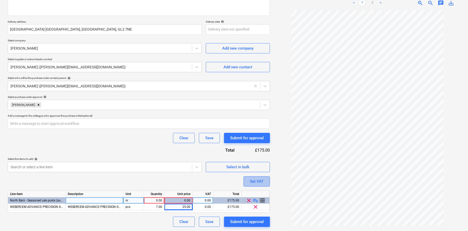
click at [258, 182] on div "Set VAT" at bounding box center [257, 181] width 14 height 7
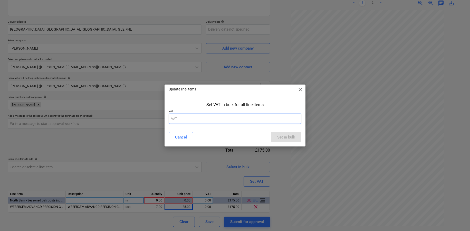
click at [201, 118] on input "text" at bounding box center [235, 118] width 133 height 10
type input "20"
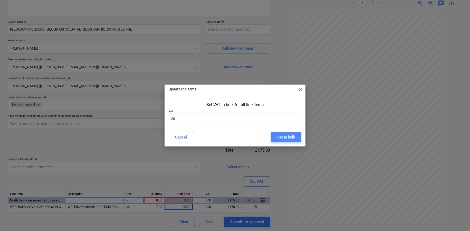
drag, startPoint x: 286, startPoint y: 138, endPoint x: 283, endPoint y: 137, distance: 2.9
click at [286, 138] on div "Set in bulk" at bounding box center [286, 137] width 18 height 7
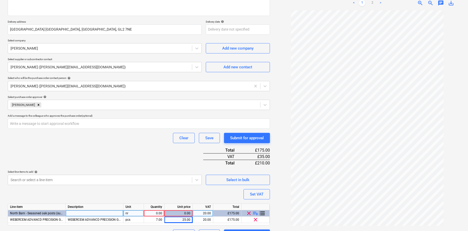
scroll to position [89, 0]
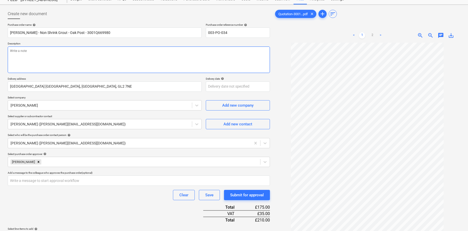
click at [47, 53] on textarea at bounding box center [139, 59] width 262 height 26
type textarea "x"
type textarea "H"
type textarea "x"
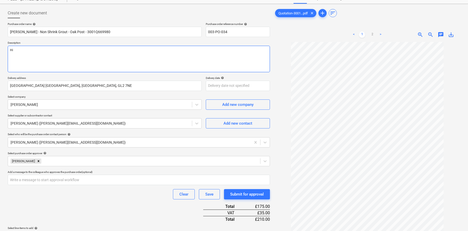
type textarea "Hi"
type textarea "x"
type textarea "Hi K"
type textarea "x"
type textarea "Hi [PERSON_NAME]"
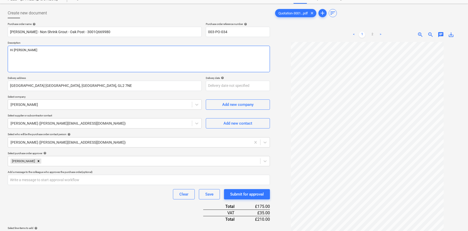
type textarea "x"
type textarea "Hi [PERSON_NAME]"
type textarea "x"
type textarea "Hi Kait"
type textarea "x"
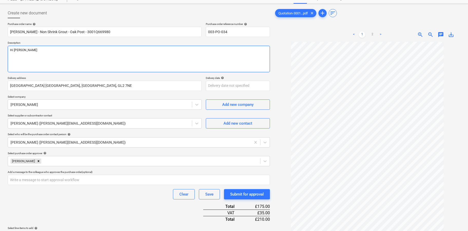
type textarea "Hi [PERSON_NAME]"
type textarea "x"
type textarea "Hi [PERSON_NAME]"
type textarea "x"
type textarea "Hi [PERSON_NAME]"
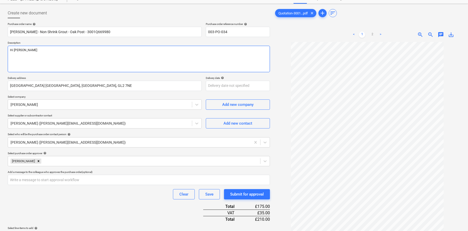
type textarea "x"
type textarea "Hi [PERSON_NAME]"
type textarea "x"
type textarea "Hi [PERSON_NAME],"
type textarea "x"
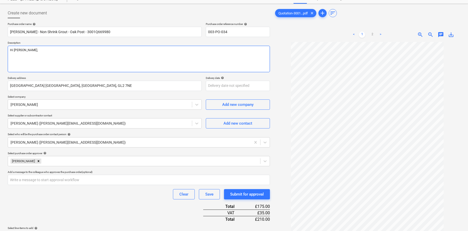
type textarea "Hi [PERSON_NAME],"
type textarea "x"
type textarea "Hi [PERSON_NAME],"
type textarea "x"
type textarea "Hi [PERSON_NAME],"
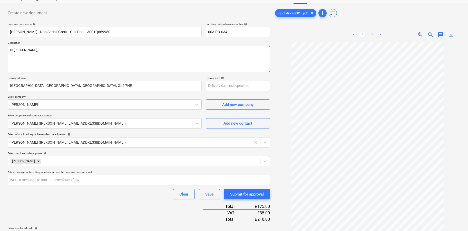
type textarea "x"
type textarea "Hi [PERSON_NAME], C"
type textarea "x"
type textarea "Hi [PERSON_NAME], Co"
type textarea "x"
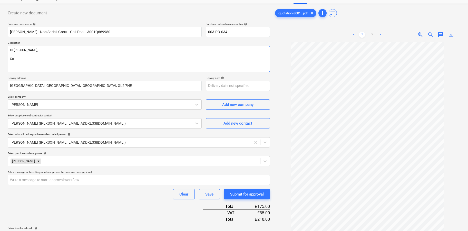
type textarea "Hi [PERSON_NAME], Cou"
type textarea "x"
type textarea "Hi [PERSON_NAME], Could"
type textarea "x"
type textarea "Hi [PERSON_NAME], Could"
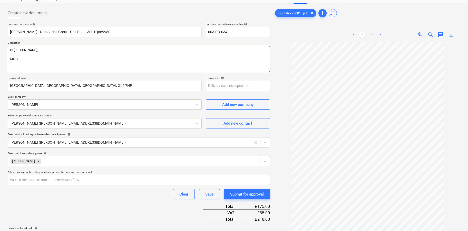
type textarea "x"
type textarea "Hi [PERSON_NAME], Could y"
type textarea "x"
type textarea "Hi [PERSON_NAME], Could you"
type textarea "x"
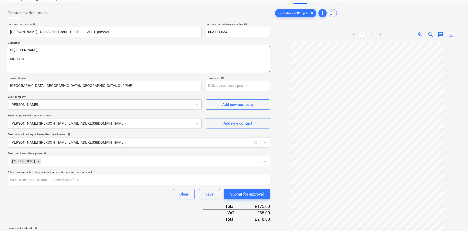
type textarea "Hi [PERSON_NAME], Could you p"
type textarea "x"
type textarea "Hi [PERSON_NAME], Could you pl"
type textarea "x"
type textarea "Hi [PERSON_NAME], Could you ple"
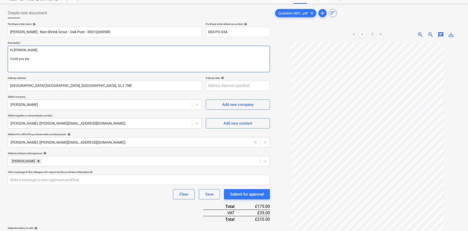
type textarea "x"
type textarea "Hi [PERSON_NAME], Could you plea"
type textarea "x"
type textarea "Hi [PERSON_NAME], Could you pleas"
type textarea "x"
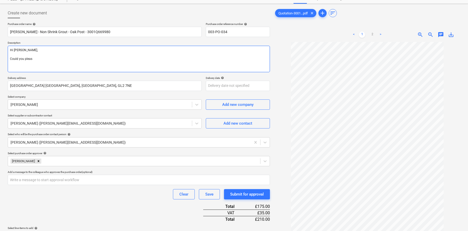
type textarea "Hi [PERSON_NAME], Could you please"
type textarea "x"
type textarea "Hi [PERSON_NAME], Could you please"
type textarea "x"
type textarea "Hi [PERSON_NAME], Could you please de"
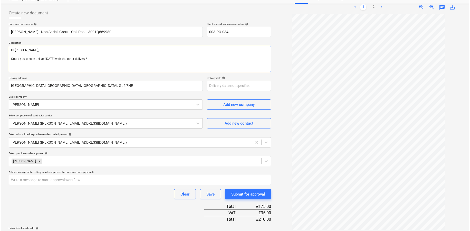
scroll to position [89, 0]
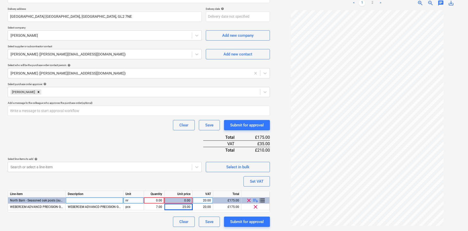
click at [154, 199] on div "0.00" at bounding box center [154, 200] width 16 height 6
click at [175, 201] on div "0.00" at bounding box center [179, 200] width 24 height 6
click at [154, 202] on div "0.00" at bounding box center [154, 200] width 16 height 6
click at [139, 201] on div "nr" at bounding box center [133, 200] width 21 height 6
click at [152, 218] on div "Clear Save Submit for approval" at bounding box center [139, 221] width 262 height 10
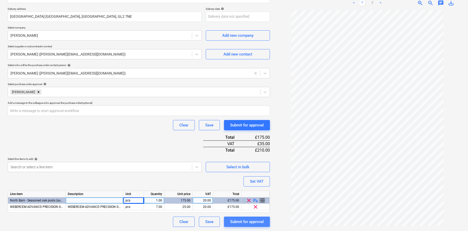
click at [240, 221] on div "Submit for approval" at bounding box center [247, 221] width 34 height 7
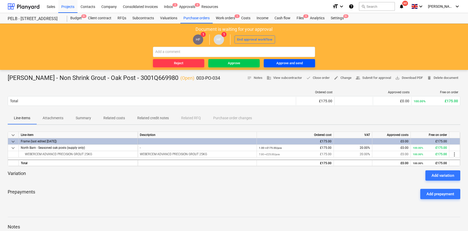
click at [286, 65] on div "Approve and send" at bounding box center [290, 63] width 26 height 6
